Goal: Task Accomplishment & Management: Complete application form

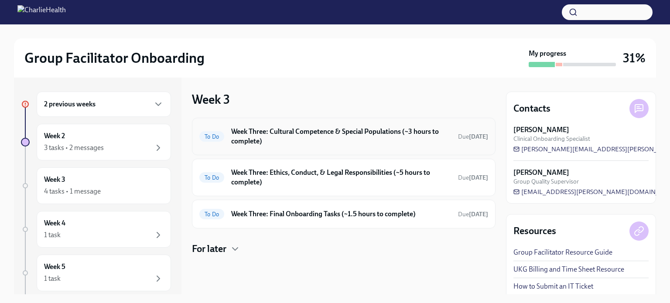
click at [267, 137] on h6 "Week Three: Cultural Competence & Special Populations (~3 hours to complete)" at bounding box center [341, 136] width 220 height 19
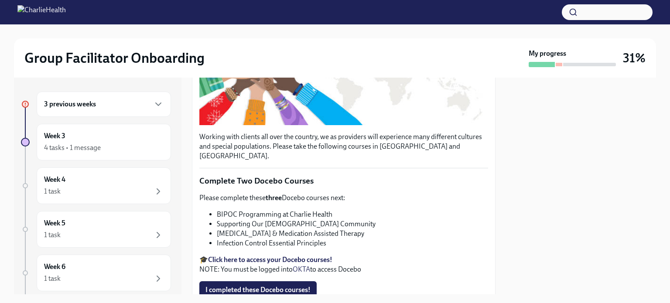
scroll to position [218, 0]
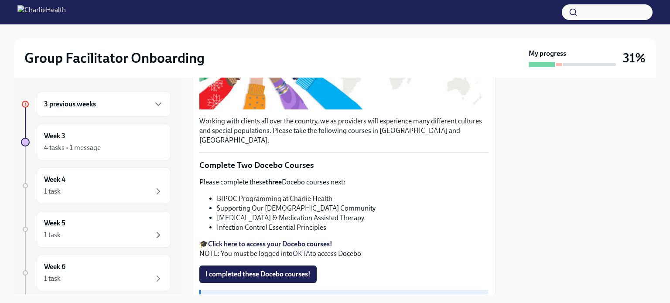
click at [260, 240] on strong "Click here to access your Docebo courses!" at bounding box center [270, 244] width 124 height 8
drag, startPoint x: 217, startPoint y: 185, endPoint x: 278, endPoint y: 188, distance: 61.1
click at [278, 194] on li "BIPOC Programming at Charlie Health" at bounding box center [352, 199] width 271 height 10
copy li "BIPOC Programming"
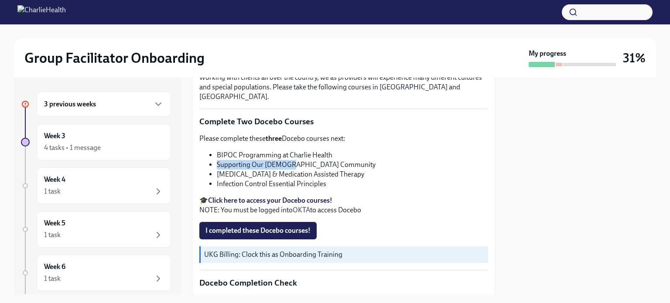
drag, startPoint x: 217, startPoint y: 151, endPoint x: 292, endPoint y: 150, distance: 75.0
click at [292, 160] on li "Supporting Our [DEMOGRAPHIC_DATA] Community" at bounding box center [352, 165] width 271 height 10
copy li "Supporting Our LGBTQIA"
drag, startPoint x: 216, startPoint y: 161, endPoint x: 290, endPoint y: 165, distance: 74.7
click at [290, 165] on ul "BIPOC Programming at Charlie Health Supporting Our [DEMOGRAPHIC_DATA] Community…" at bounding box center [343, 169] width 289 height 38
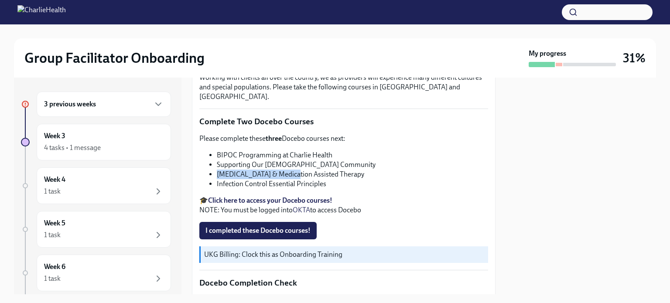
copy li "[MEDICAL_DATA]"
drag, startPoint x: 218, startPoint y: 171, endPoint x: 325, endPoint y: 168, distance: 107.8
click at [325, 179] on li "Infection Control Essential Principles" at bounding box center [352, 184] width 271 height 10
copy li "nfection Control Essential Principles"
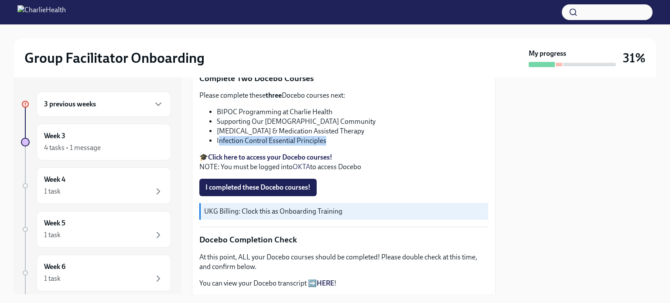
scroll to position [305, 0]
click at [265, 183] on span "I completed these Docebo courses!" at bounding box center [257, 187] width 105 height 9
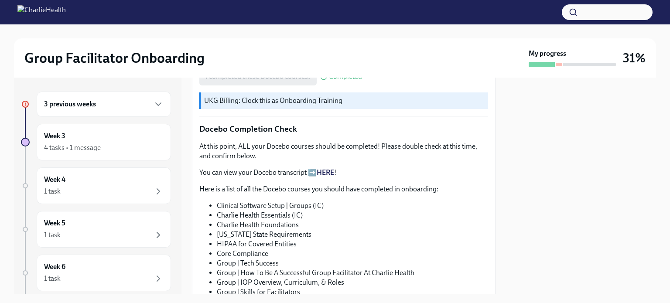
scroll to position [436, 0]
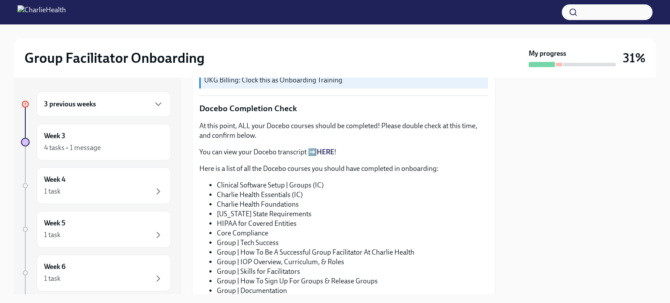
click at [328, 148] on link "HERE" at bounding box center [325, 152] width 17 height 8
